Goal: Task Accomplishment & Management: Manage account settings

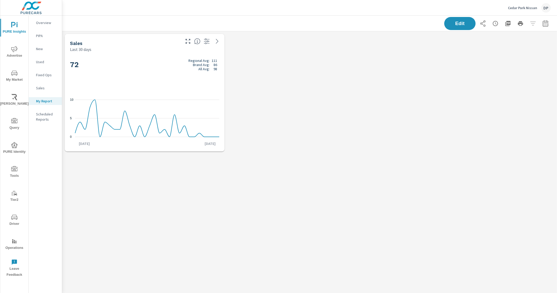
scroll to position [133, 500]
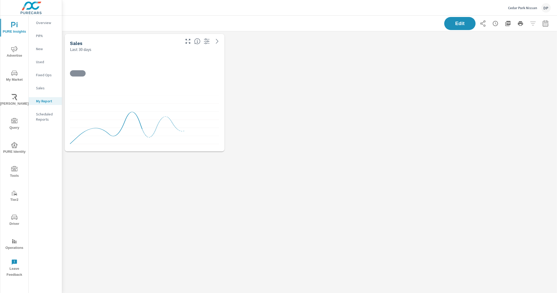
scroll to position [133, 500]
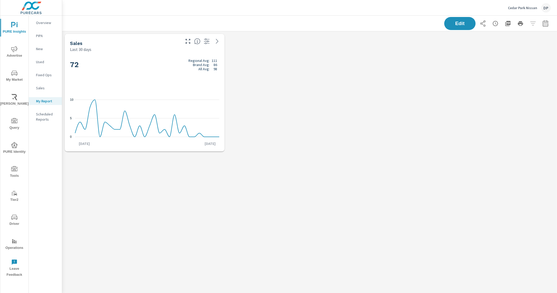
click at [44, 20] on p "Overview" at bounding box center [47, 22] width 22 height 5
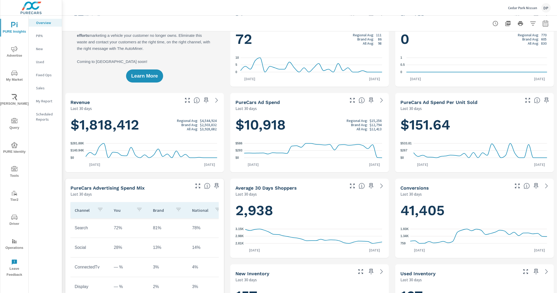
scroll to position [32, 0]
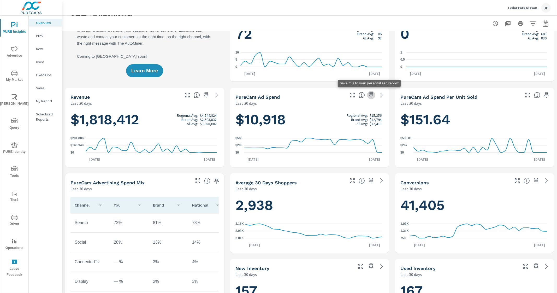
click at [370, 96] on icon "button" at bounding box center [371, 95] width 6 height 6
click at [43, 103] on p "My Report" at bounding box center [47, 100] width 22 height 5
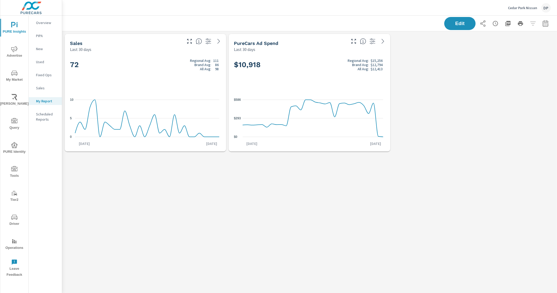
scroll to position [133, 500]
click at [444, 24] on button "Edit" at bounding box center [460, 24] width 32 height 14
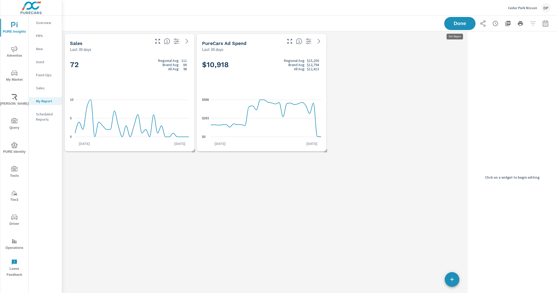
scroll to position [133, 409]
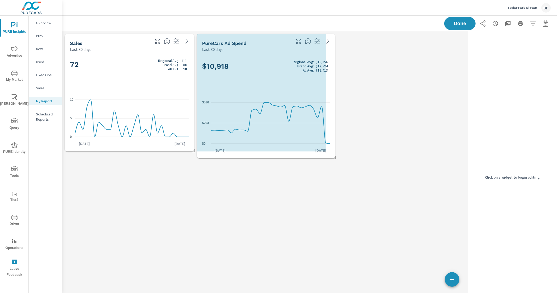
drag, startPoint x: 327, startPoint y: 150, endPoint x: 335, endPoint y: 157, distance: 11.3
click at [335, 157] on span at bounding box center [332, 155] width 5 height 5
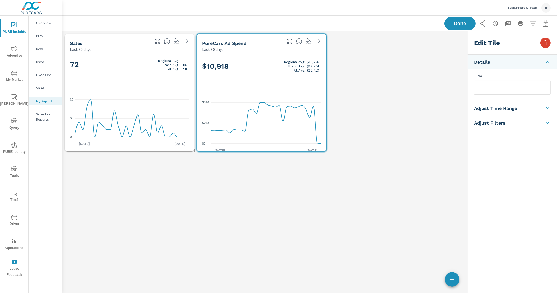
click at [542, 41] on button "button" at bounding box center [546, 43] width 10 height 10
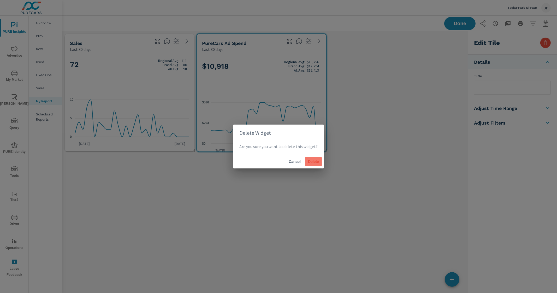
click at [314, 163] on span "Delete" at bounding box center [313, 161] width 13 height 5
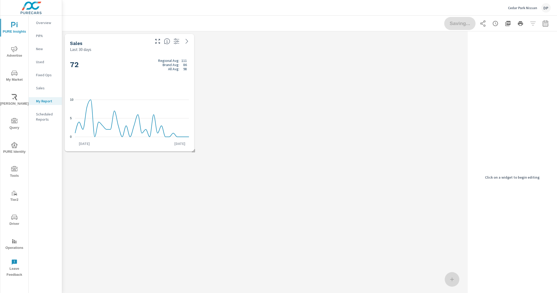
click at [300, 169] on div "Sales Last 30 days 72 Regional Avg: 111 Brand Avg: 86 All Avg: 98 0 5 10 Jul 22…" at bounding box center [264, 177] width 404 height 292
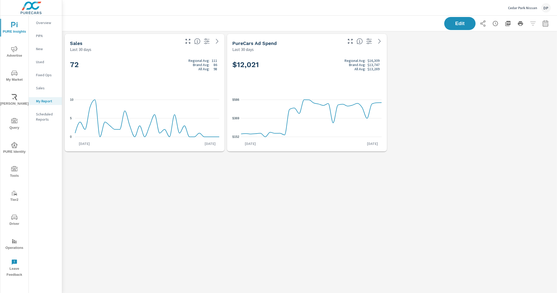
scroll to position [133, 500]
